Goal: Obtain resource: Obtain resource

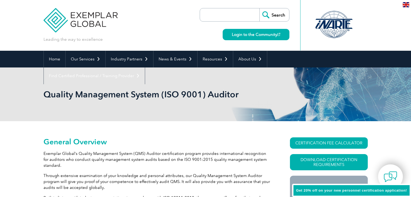
scroll to position [43, 0]
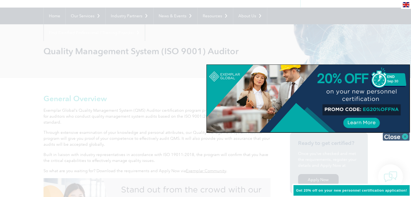
click at [403, 136] on img at bounding box center [395, 137] width 27 height 8
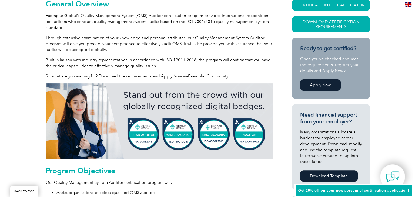
scroll to position [84, 0]
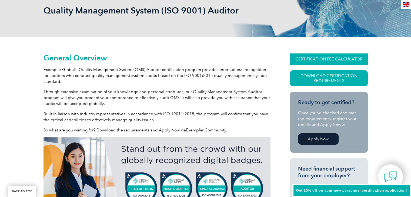
click at [334, 58] on link "CERTIFICATION FEE CALCULATOR" at bounding box center [329, 58] width 78 height 11
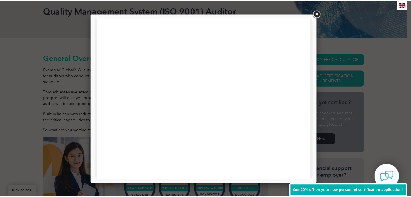
scroll to position [0, 0]
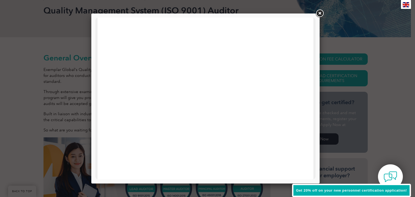
click at [320, 12] on link at bounding box center [320, 14] width 10 height 10
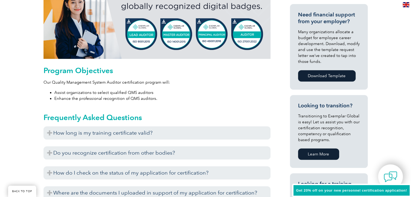
scroll to position [273, 0]
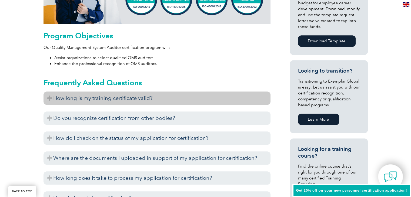
click at [130, 101] on h3 "How long is my training certificate valid?" at bounding box center [156, 98] width 227 height 13
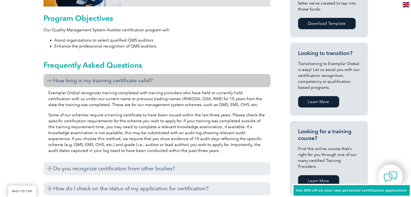
scroll to position [300, 0]
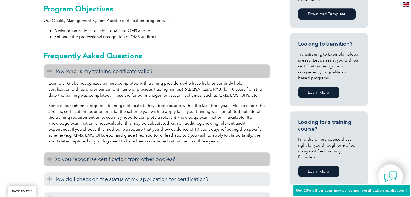
click at [134, 158] on h3 "Do you recognize certification from other bodies?" at bounding box center [156, 159] width 227 height 13
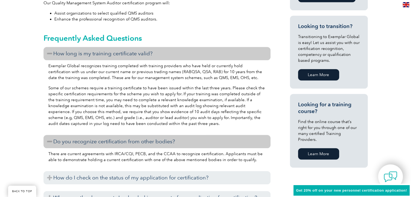
scroll to position [327, 0]
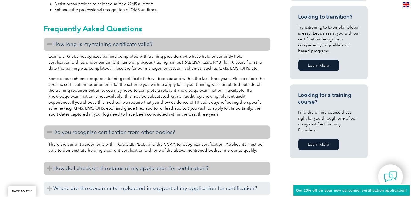
click at [141, 170] on h3 "How do I check on the status of my application for certification?" at bounding box center [156, 168] width 227 height 13
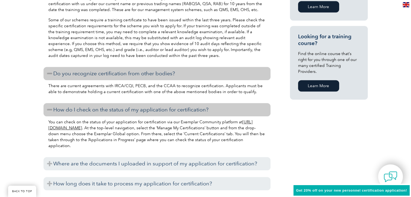
scroll to position [435, 0]
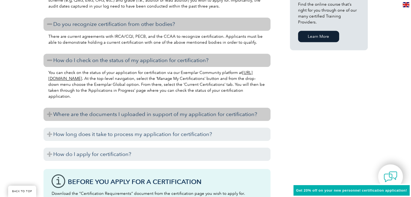
click at [121, 116] on h3 "Where are the documents I uploaded in support of my application for certificati…" at bounding box center [156, 114] width 227 height 13
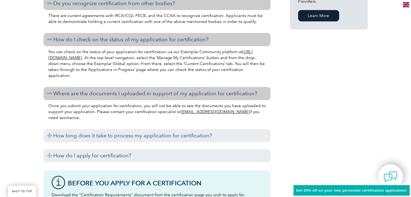
scroll to position [489, 0]
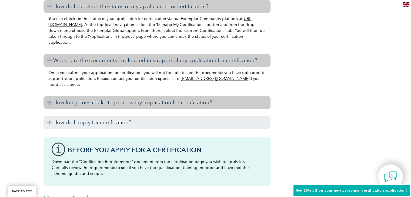
click at [113, 105] on h3 "How long does it take to process my application for certification?" at bounding box center [156, 102] width 227 height 13
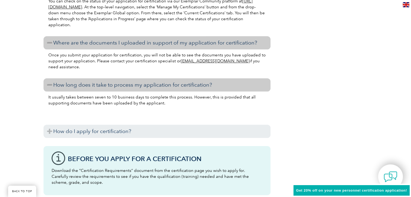
scroll to position [516, 0]
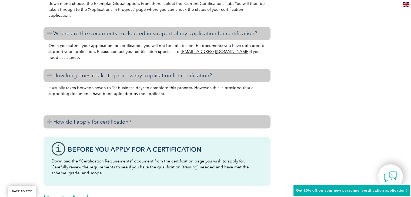
click at [117, 126] on h3 "How do I apply for certification?" at bounding box center [156, 121] width 227 height 13
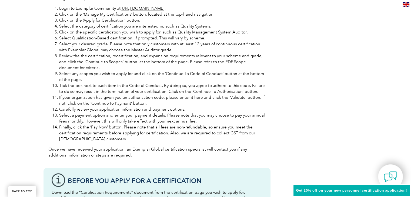
scroll to position [651, 0]
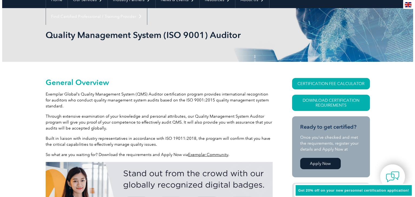
scroll to position [30, 0]
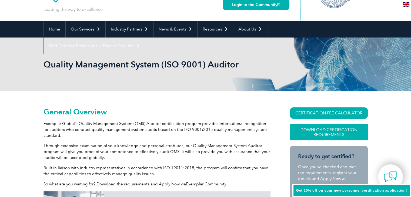
click at [322, 134] on link "Download Certification Requirements" at bounding box center [329, 132] width 78 height 16
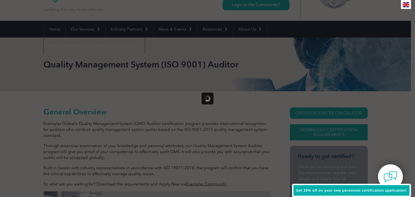
scroll to position [0, 0]
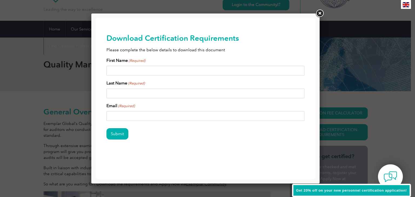
click at [129, 70] on input "First Name (Required)" at bounding box center [205, 71] width 198 height 10
type input "Binish Nida"
click at [134, 92] on input "Last Name (Required)" at bounding box center [205, 94] width 198 height 10
type input "Afaque"
click at [130, 118] on input "Email (Required)" at bounding box center [205, 116] width 198 height 10
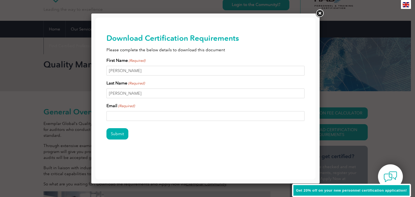
type input "a"
type input "bafaque@matrainingacademy.com.au"
click at [122, 131] on input "Submit" at bounding box center [117, 133] width 22 height 11
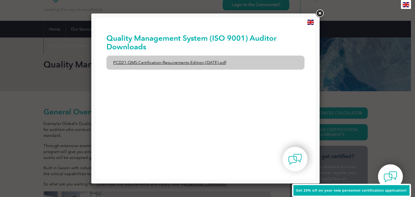
click at [196, 60] on link "PCD21-QMS-Certification-Requirements-Edition-2-April-2022.pdf" at bounding box center [205, 63] width 198 height 14
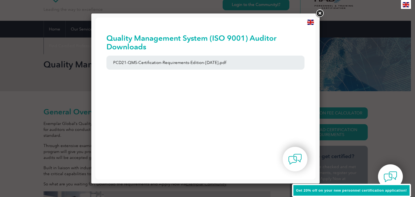
click at [320, 16] on link at bounding box center [320, 14] width 10 height 10
